Goal: Task Accomplishment & Management: Use online tool/utility

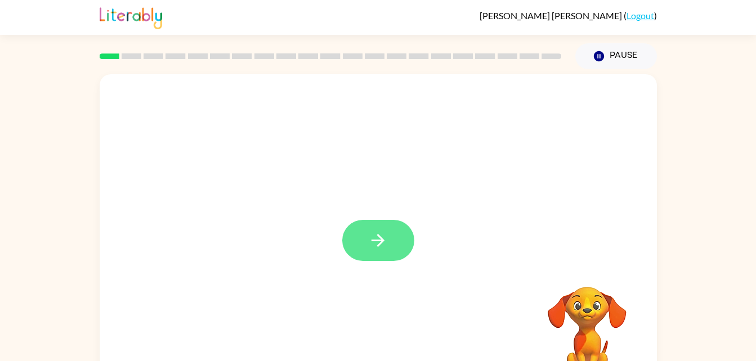
click at [366, 240] on button "button" at bounding box center [378, 240] width 72 height 41
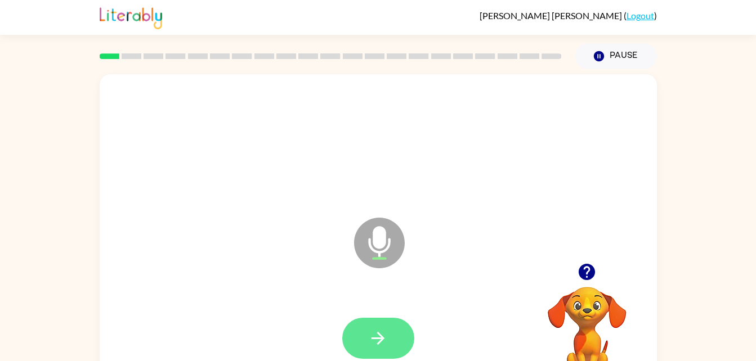
click at [345, 340] on button "button" at bounding box center [378, 338] width 72 height 41
click at [384, 323] on button "button" at bounding box center [378, 338] width 72 height 41
click at [381, 340] on icon "button" at bounding box center [377, 338] width 13 height 13
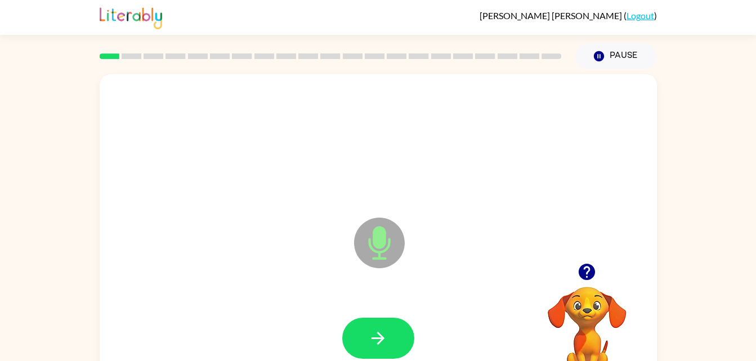
click at [573, 295] on video "Your browser must support playing .mp4 files to use Literably. Please try using…" at bounding box center [587, 326] width 113 height 113
click at [576, 288] on video "Your browser must support playing .mp4 files to use Literably. Please try using…" at bounding box center [587, 326] width 113 height 113
click at [574, 304] on video "Your browser must support playing .mp4 files to use Literably. Please try using…" at bounding box center [587, 326] width 113 height 113
click at [587, 300] on video "Your browser must support playing .mp4 files to use Literably. Please try using…" at bounding box center [587, 326] width 113 height 113
click at [579, 264] on icon "button" at bounding box center [587, 272] width 20 height 20
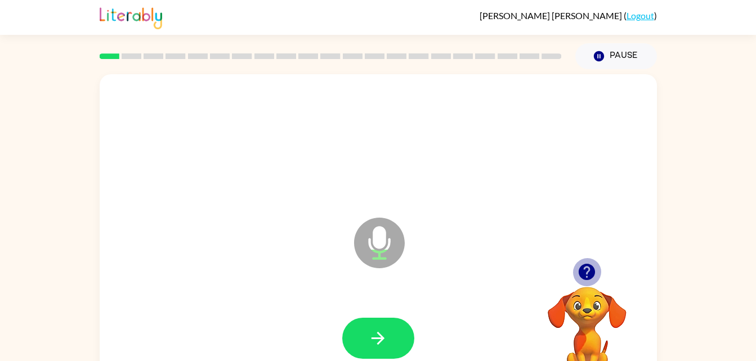
click at [586, 263] on icon "button" at bounding box center [587, 272] width 20 height 20
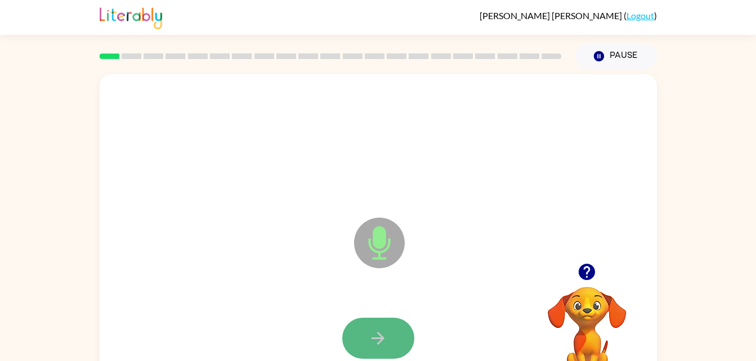
click at [396, 330] on button "button" at bounding box center [378, 338] width 72 height 41
click at [406, 327] on button "button" at bounding box center [378, 338] width 72 height 41
click at [376, 330] on icon "button" at bounding box center [378, 339] width 20 height 20
click at [378, 342] on icon "button" at bounding box center [378, 339] width 20 height 20
click at [380, 333] on icon "button" at bounding box center [378, 339] width 20 height 20
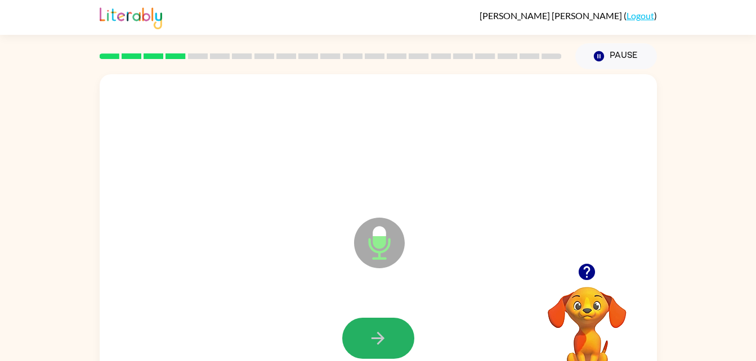
click at [379, 334] on icon "button" at bounding box center [377, 338] width 13 height 13
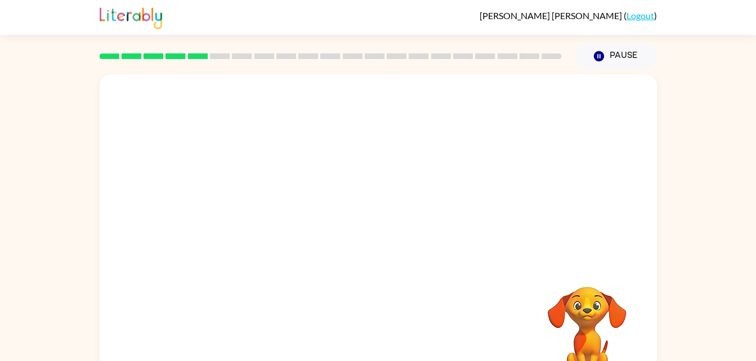
scroll to position [34, 0]
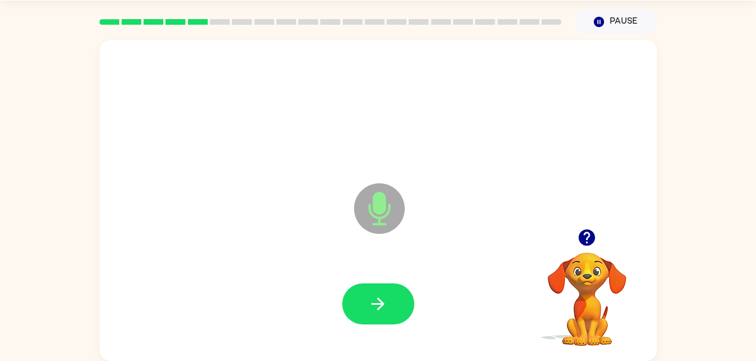
click at [383, 330] on div at bounding box center [378, 304] width 535 height 92
click at [374, 306] on icon "button" at bounding box center [378, 304] width 20 height 20
click at [356, 285] on button "button" at bounding box center [378, 304] width 72 height 41
click at [356, 281] on div at bounding box center [378, 304] width 535 height 92
click at [372, 292] on button "button" at bounding box center [378, 304] width 72 height 41
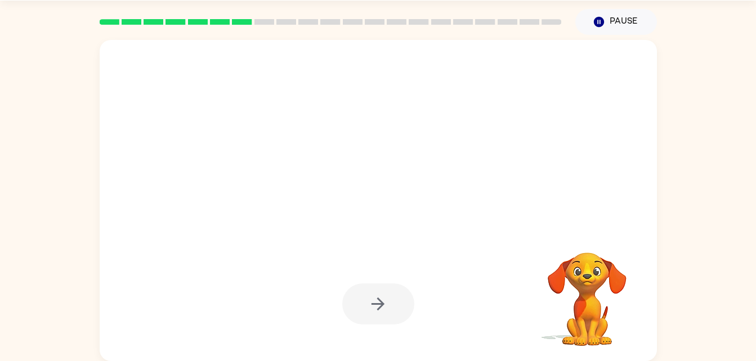
click at [369, 286] on div at bounding box center [378, 304] width 72 height 41
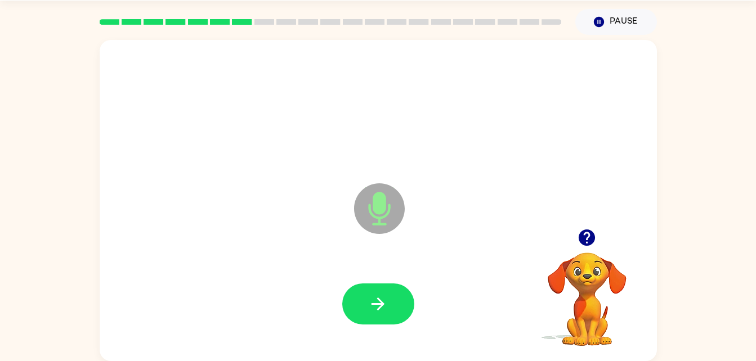
click at [369, 286] on button "button" at bounding box center [378, 304] width 72 height 41
click at [367, 294] on button "button" at bounding box center [378, 304] width 72 height 41
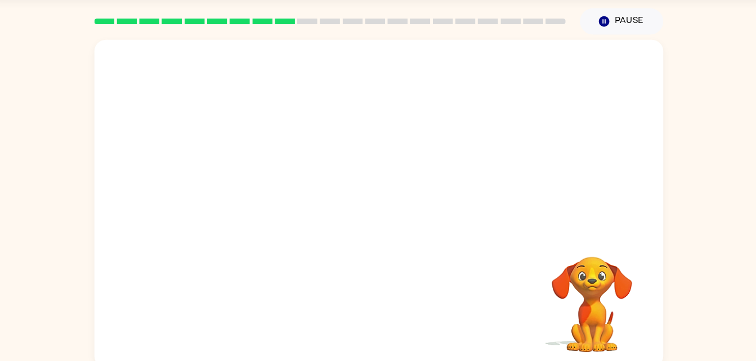
scroll to position [23, 0]
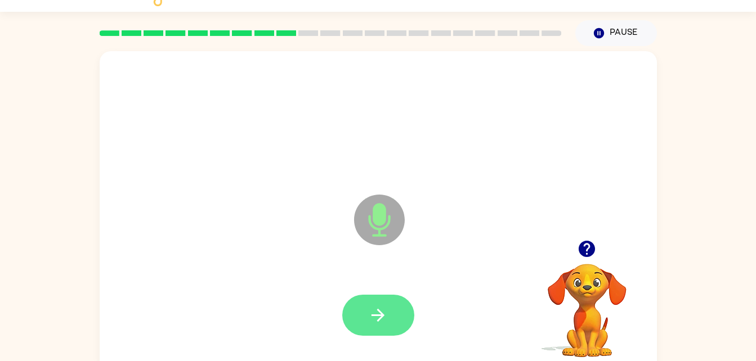
click at [389, 330] on button "button" at bounding box center [378, 315] width 72 height 41
click at [402, 320] on button "button" at bounding box center [378, 315] width 72 height 41
click at [386, 322] on icon "button" at bounding box center [378, 316] width 20 height 20
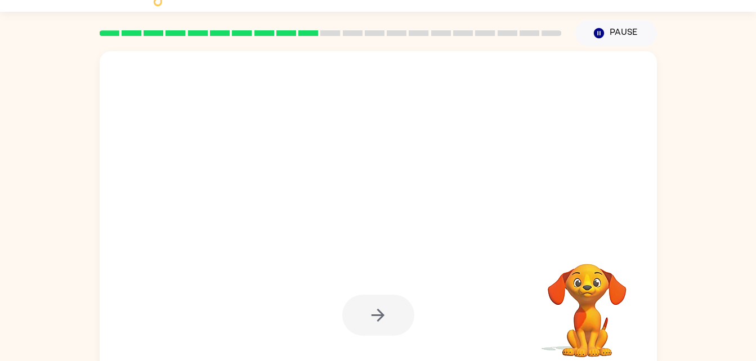
click at [392, 271] on div at bounding box center [378, 211] width 557 height 321
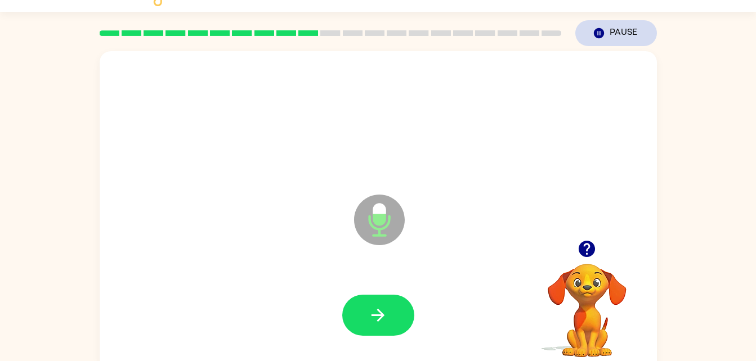
click at [609, 35] on button "Pause Pause" at bounding box center [616, 33] width 82 height 26
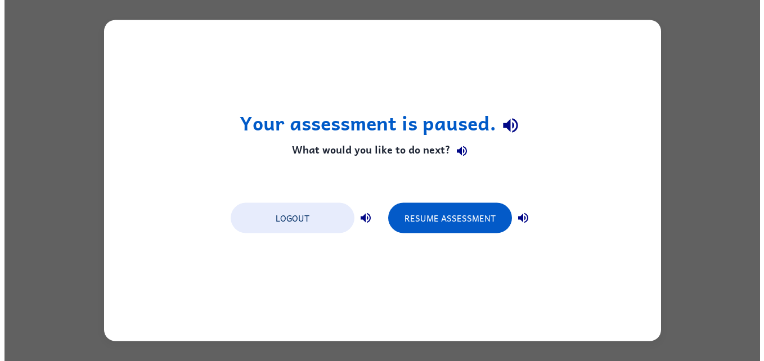
scroll to position [0, 0]
